Goal: Task Accomplishment & Management: Use online tool/utility

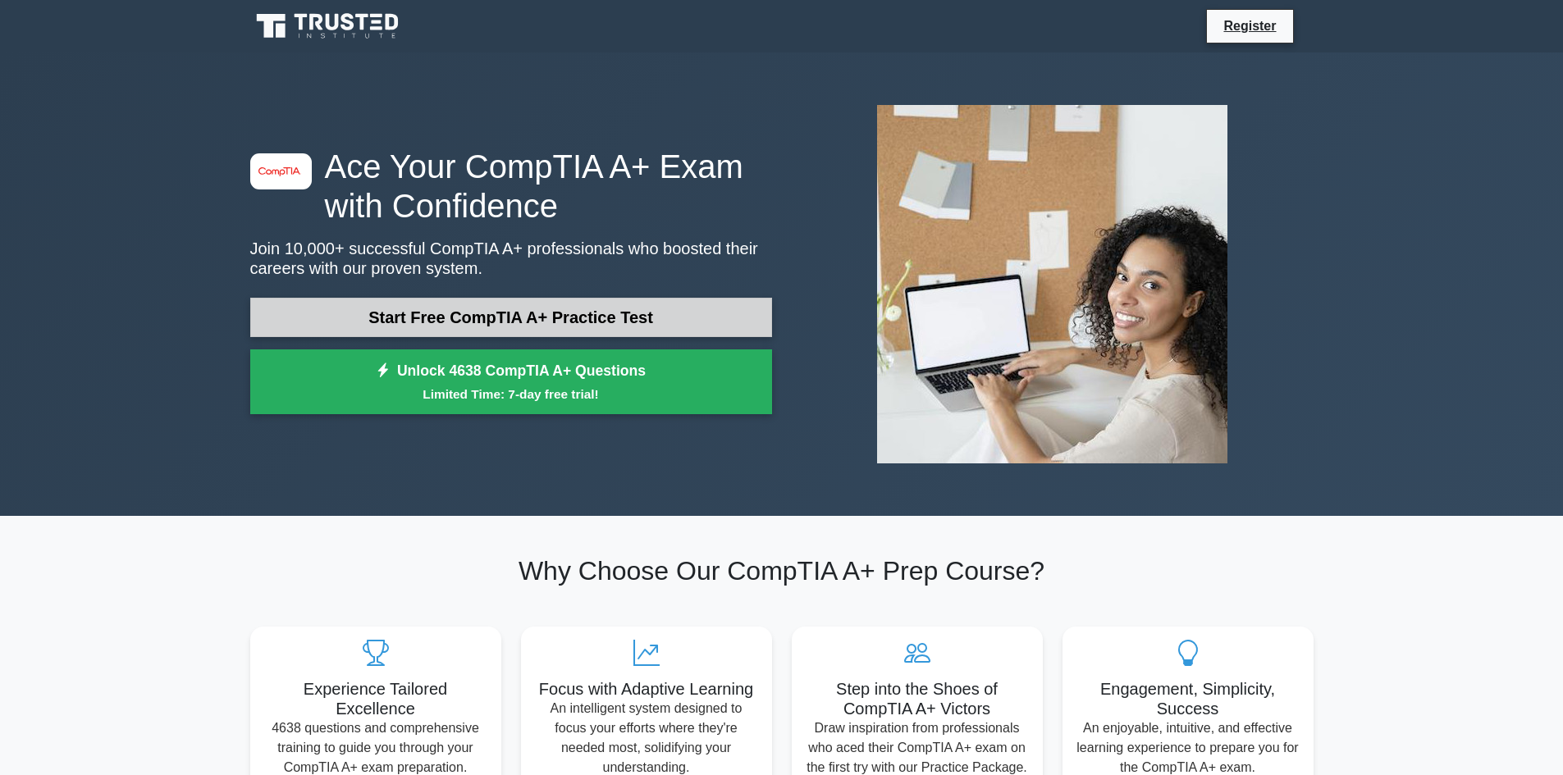
click at [534, 327] on link "Start Free CompTIA A+ Practice Test" at bounding box center [511, 317] width 522 height 39
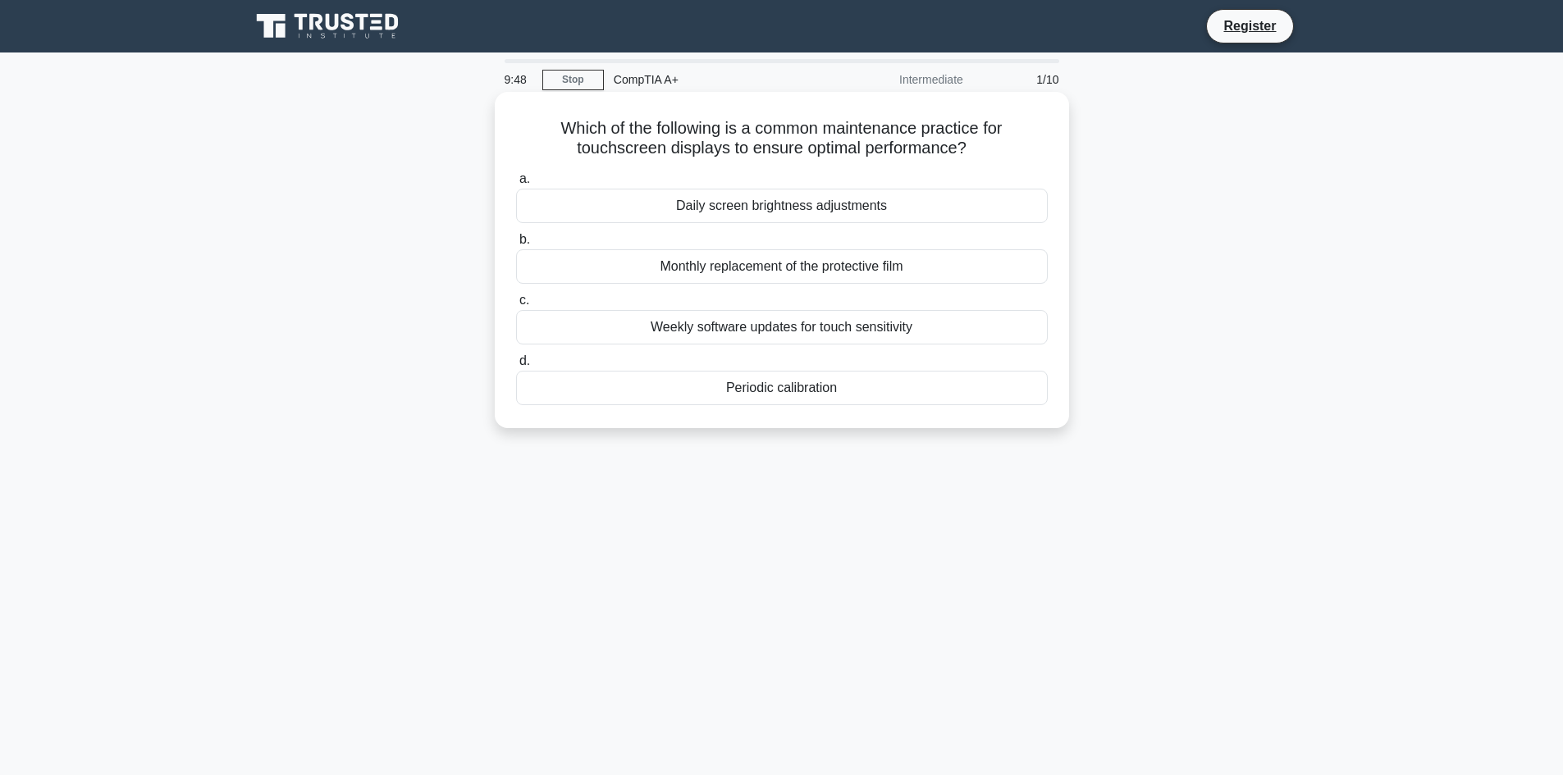
click at [774, 330] on div "Weekly software updates for touch sensitivity" at bounding box center [782, 327] width 532 height 34
click at [516, 306] on input "c. Weekly software updates for touch sensitivity" at bounding box center [516, 300] width 0 height 11
click at [811, 335] on div "Enable UEFI Boot for all devices" at bounding box center [782, 327] width 532 height 34
click at [516, 306] on input "c. Enable UEFI Boot for all devices" at bounding box center [516, 300] width 0 height 11
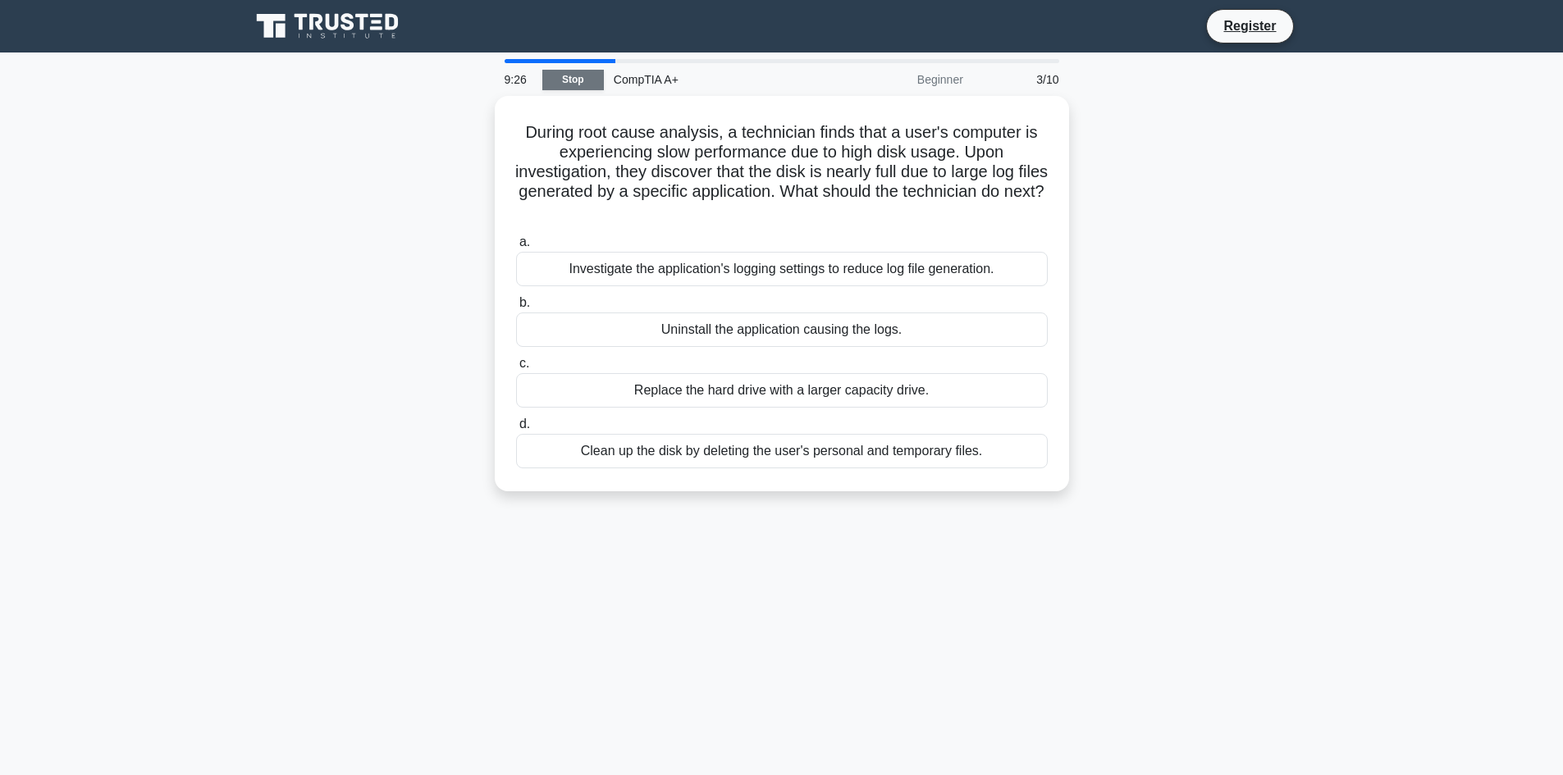
click at [594, 77] on link "Stop" at bounding box center [573, 80] width 62 height 21
